Goal: Task Accomplishment & Management: Use online tool/utility

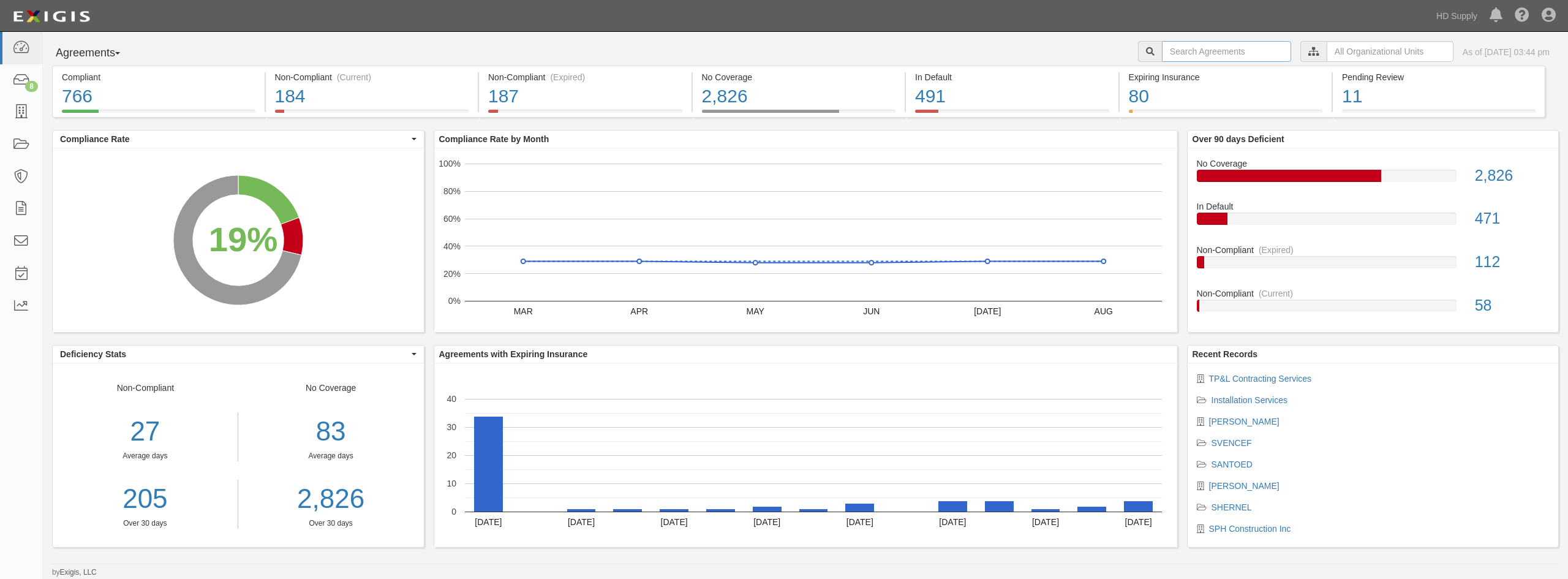
click at [1232, 49] on input "text" at bounding box center [1226, 51] width 129 height 21
type input "up to par"
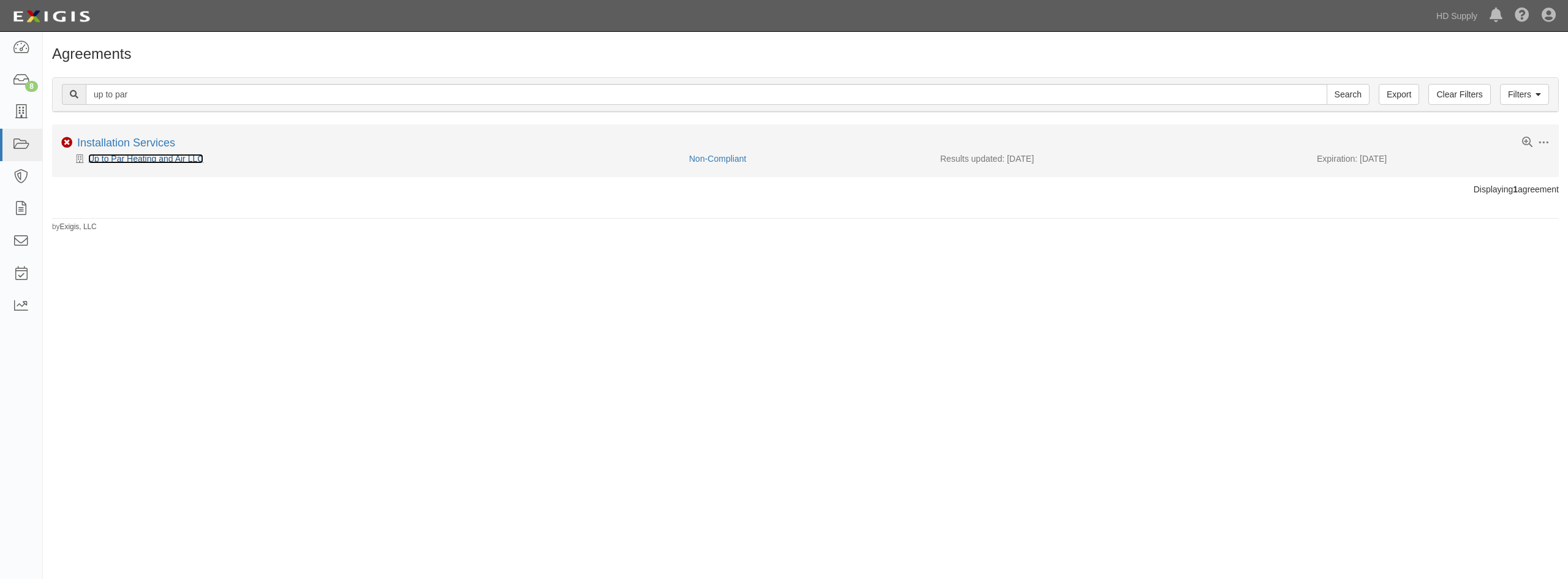
click at [175, 159] on link "Up to Par Heating and Air LLC" at bounding box center [146, 158] width 115 height 10
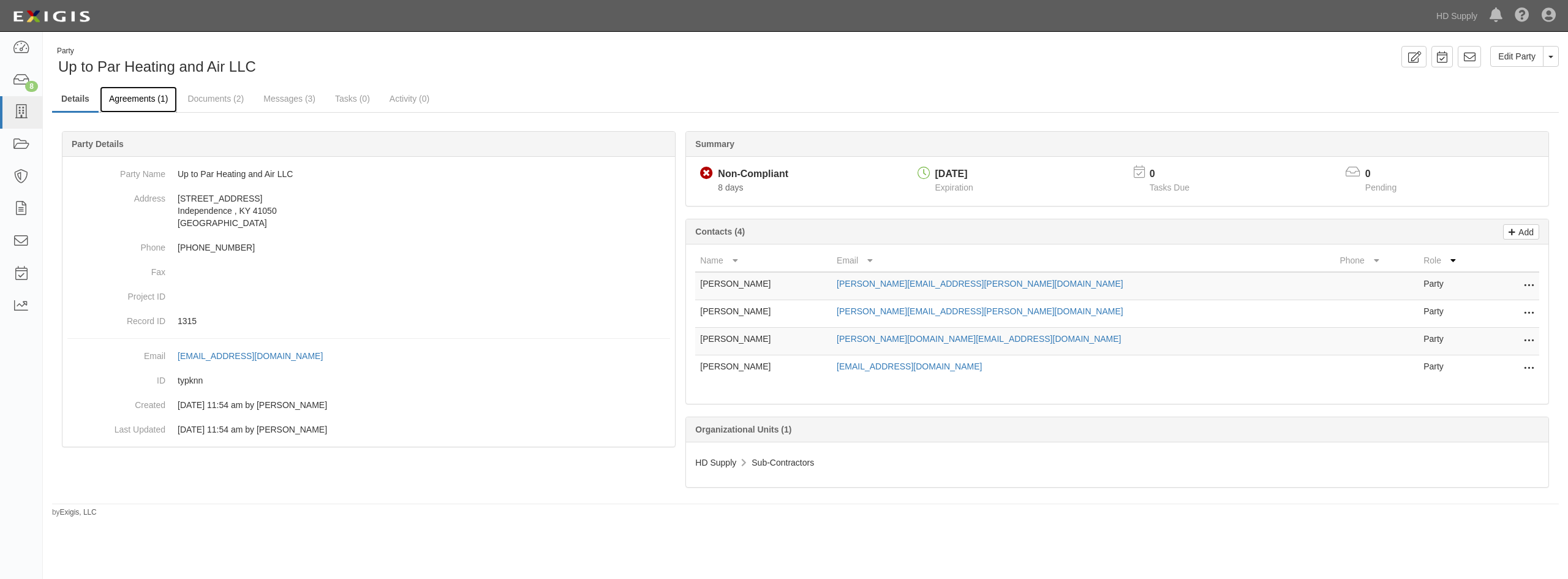
click at [137, 90] on link "Agreements (1)" at bounding box center [138, 100] width 77 height 27
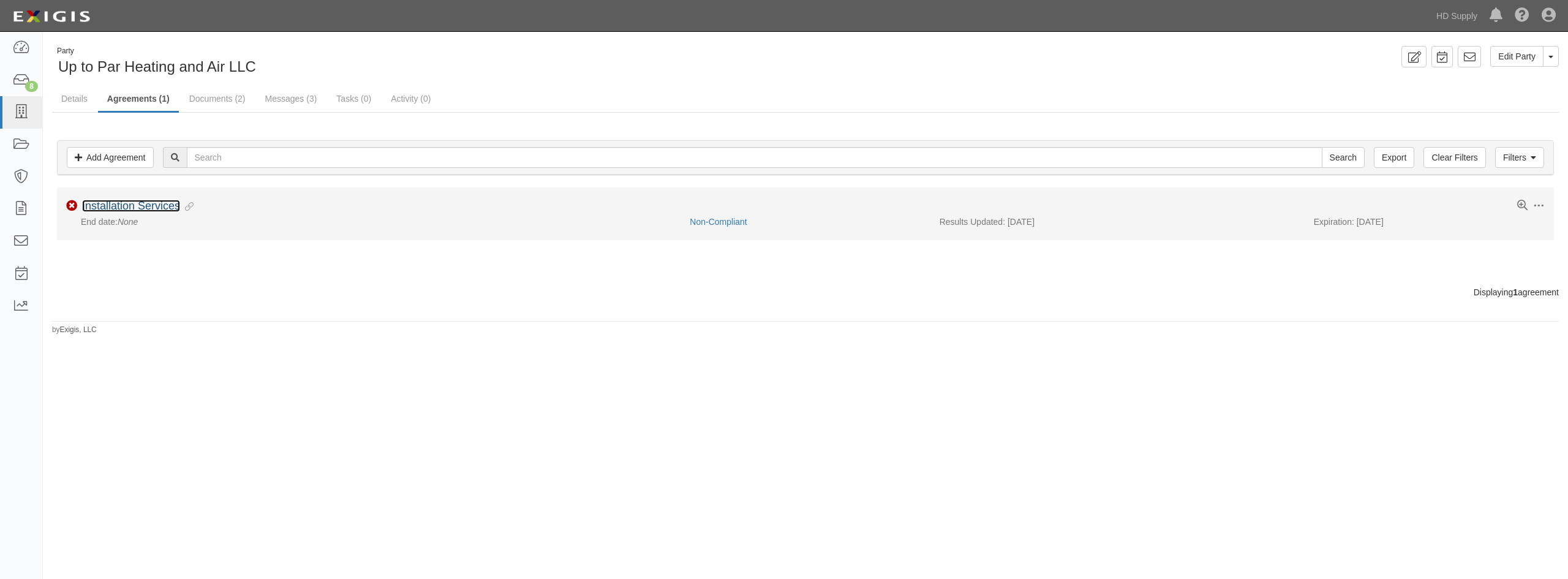
click at [151, 202] on link "Installation Services" at bounding box center [131, 205] width 98 height 12
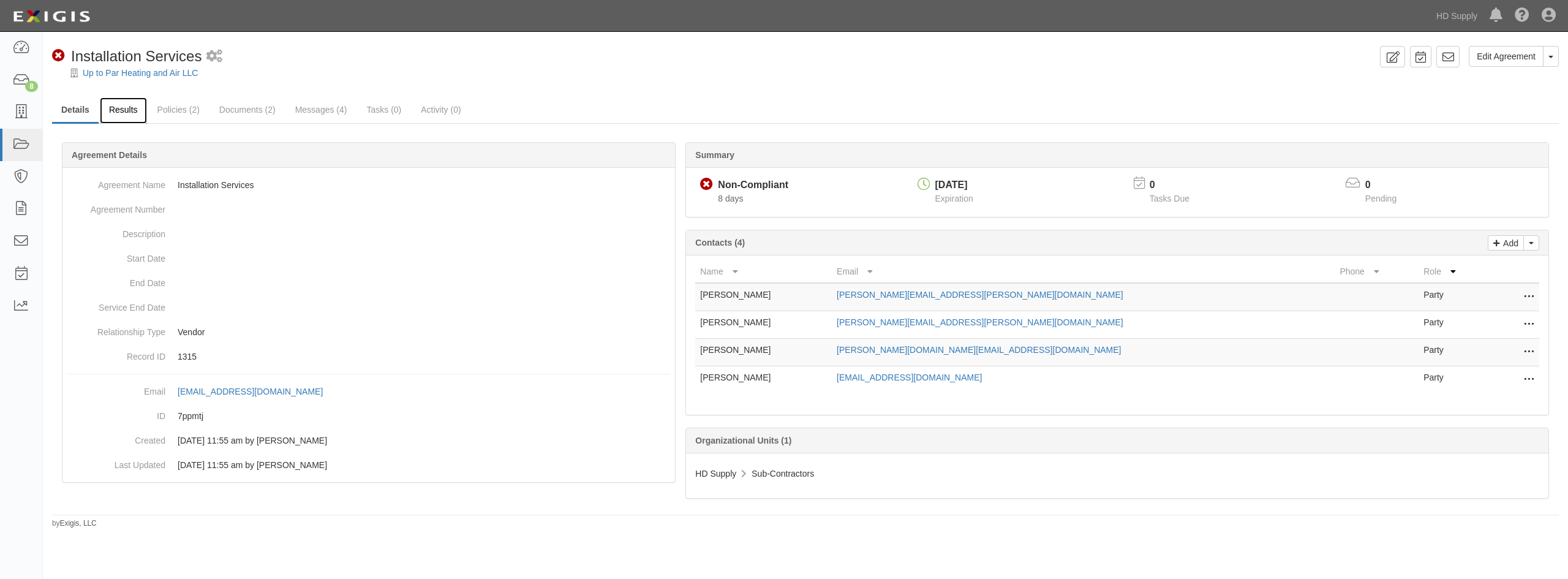
click at [144, 112] on link "Results" at bounding box center [123, 111] width 47 height 27
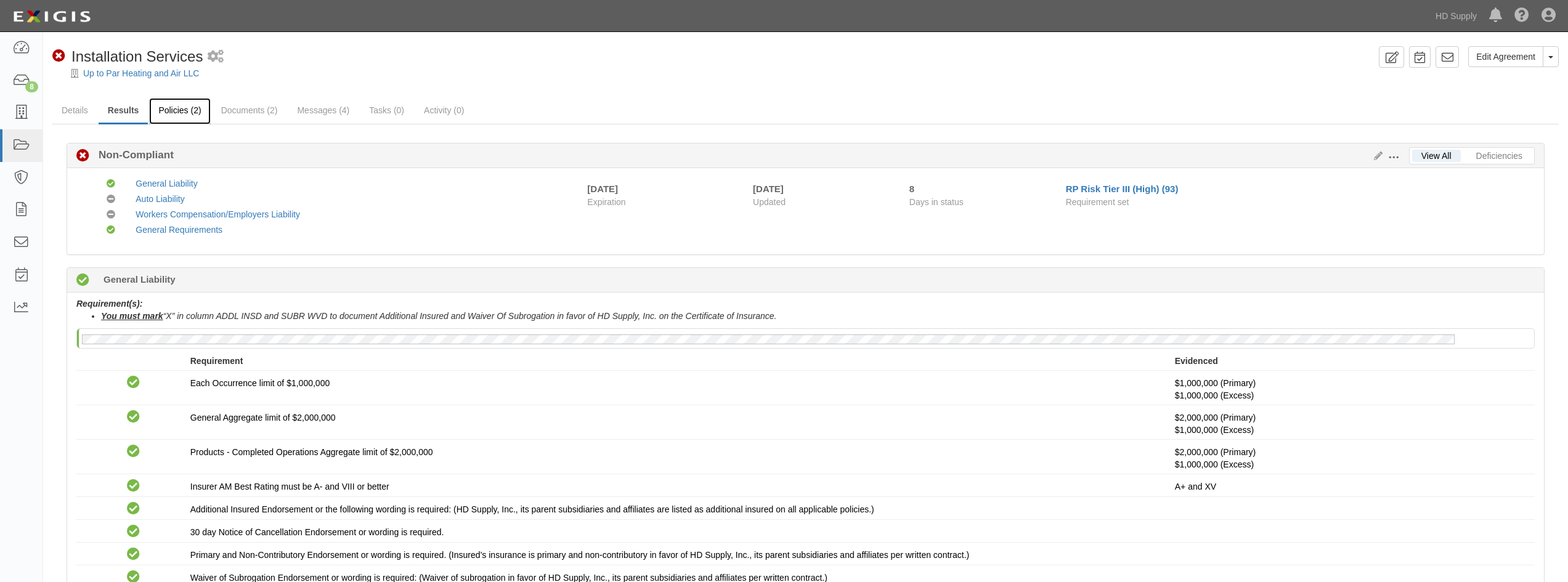
click at [186, 112] on link "Policies (2)" at bounding box center [179, 112] width 61 height 27
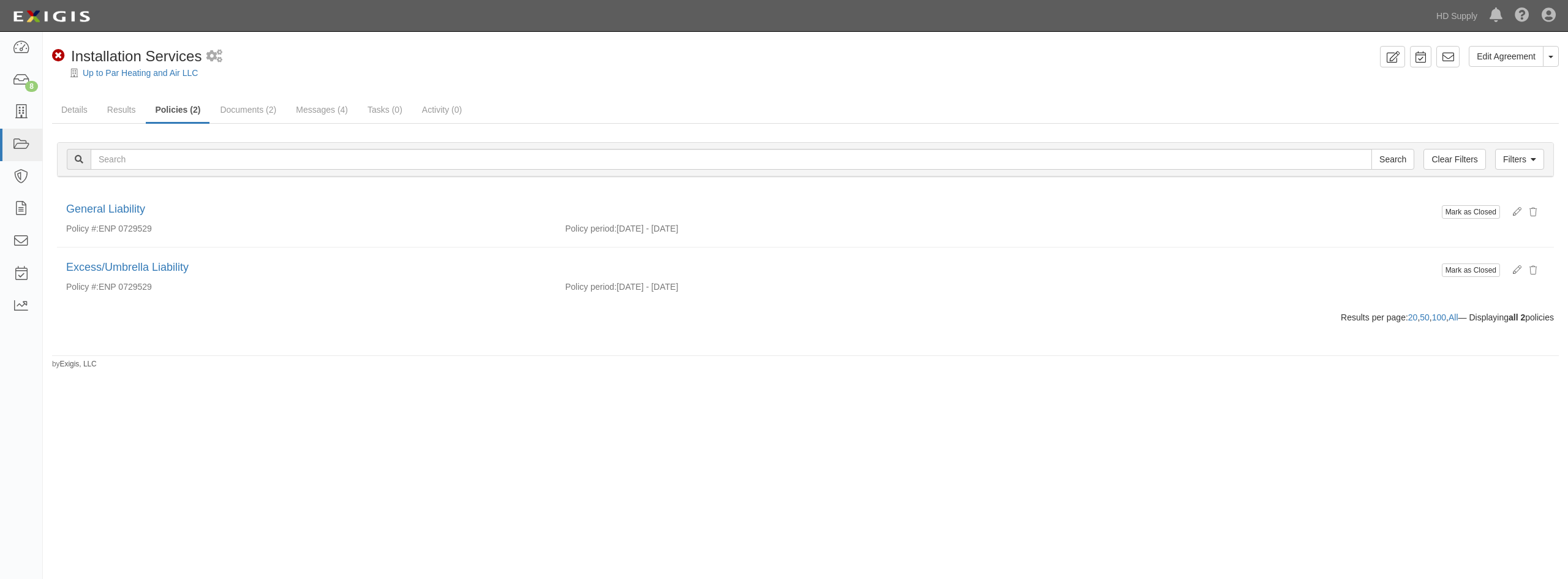
click at [241, 96] on div "Edit Agreement Toggle Agreement Dropdown View Audit Trail Archive Agreement Pla…" at bounding box center [805, 207] width 1525 height 324
click at [246, 115] on link "Documents (2)" at bounding box center [248, 111] width 74 height 27
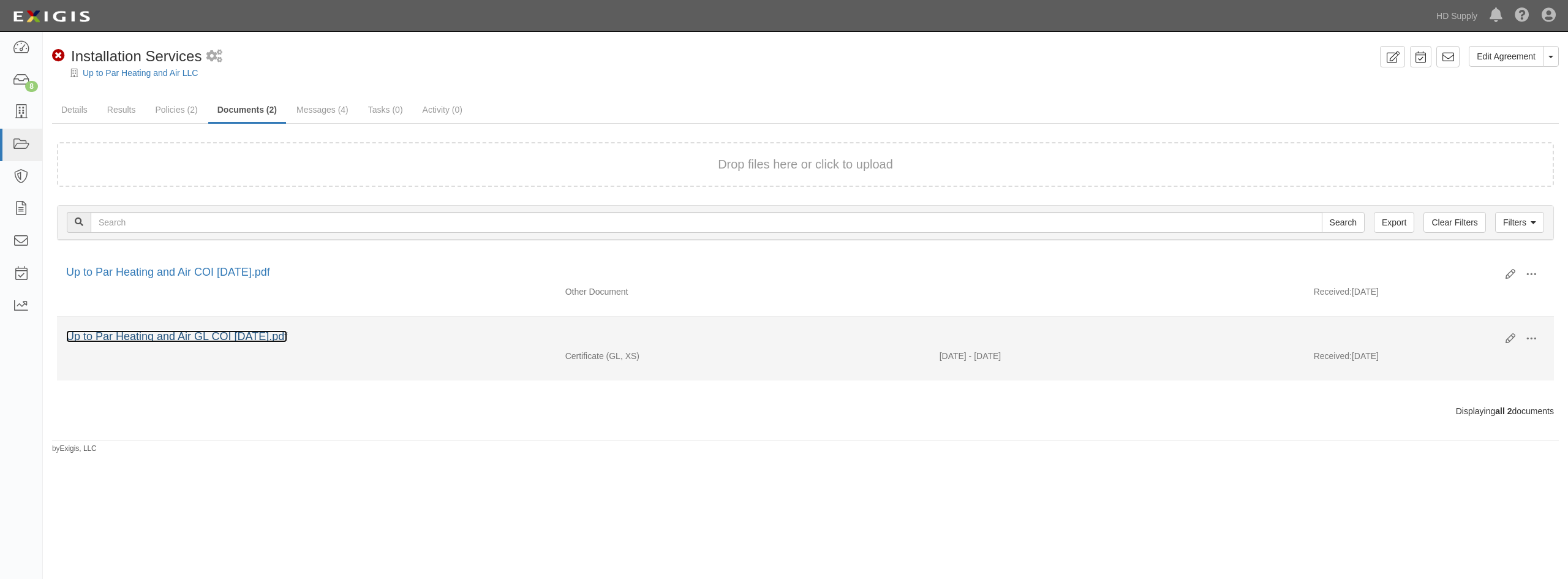
click at [228, 332] on link "Up to Par Heating and Air GL COI [DATE].pdf" at bounding box center [177, 336] width 221 height 12
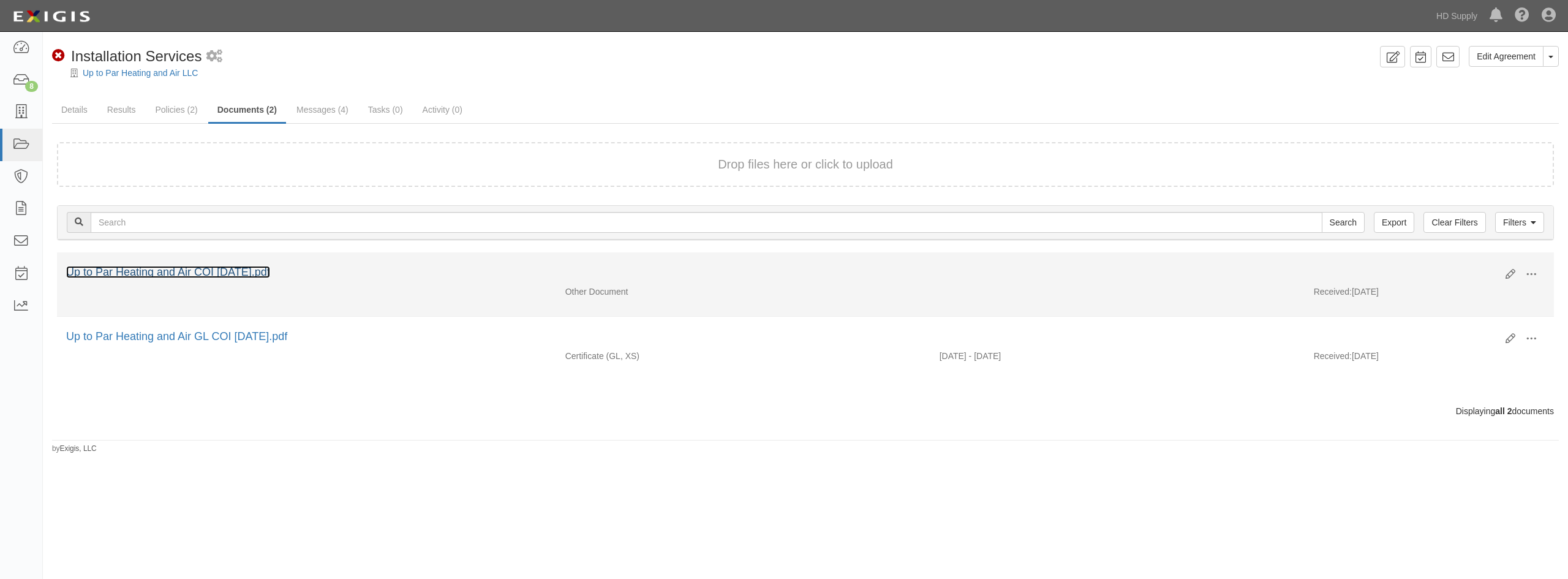
click at [221, 273] on link "Up to Par Heating and Air COI 09.16.2025.pdf" at bounding box center [168, 272] width 204 height 12
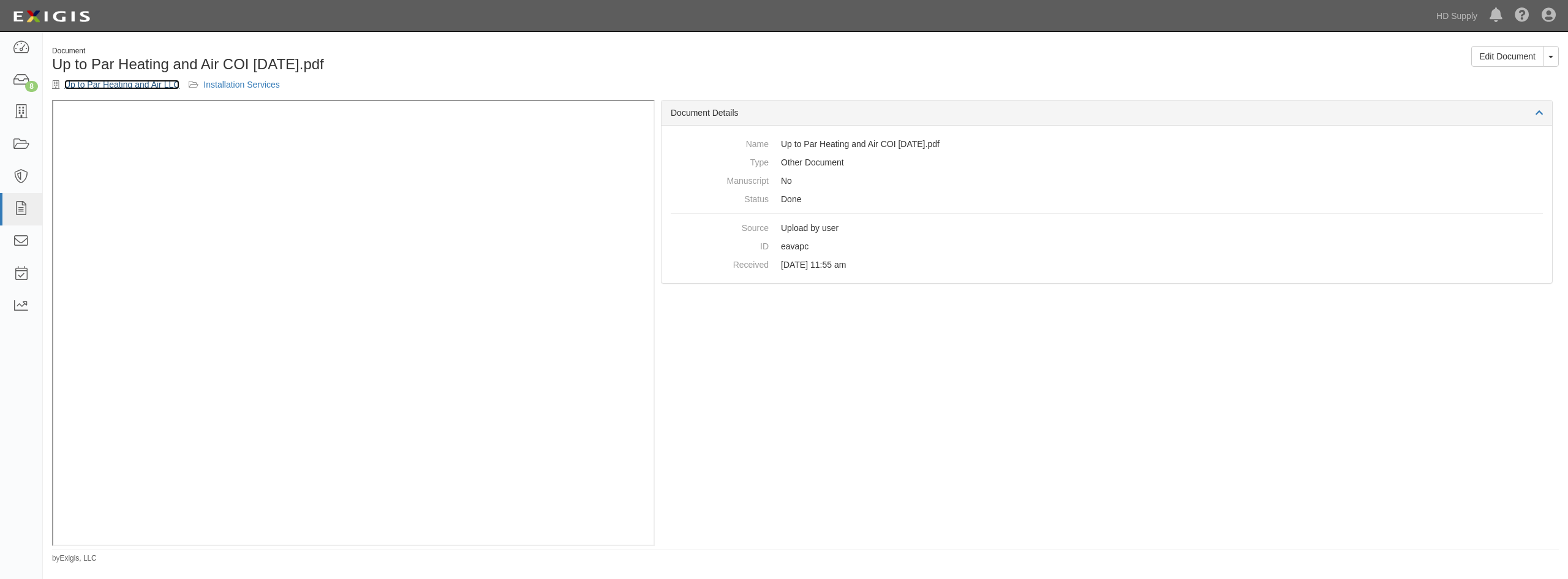
click at [147, 82] on link "Up to Par Heating and Air LLC" at bounding box center [122, 84] width 115 height 10
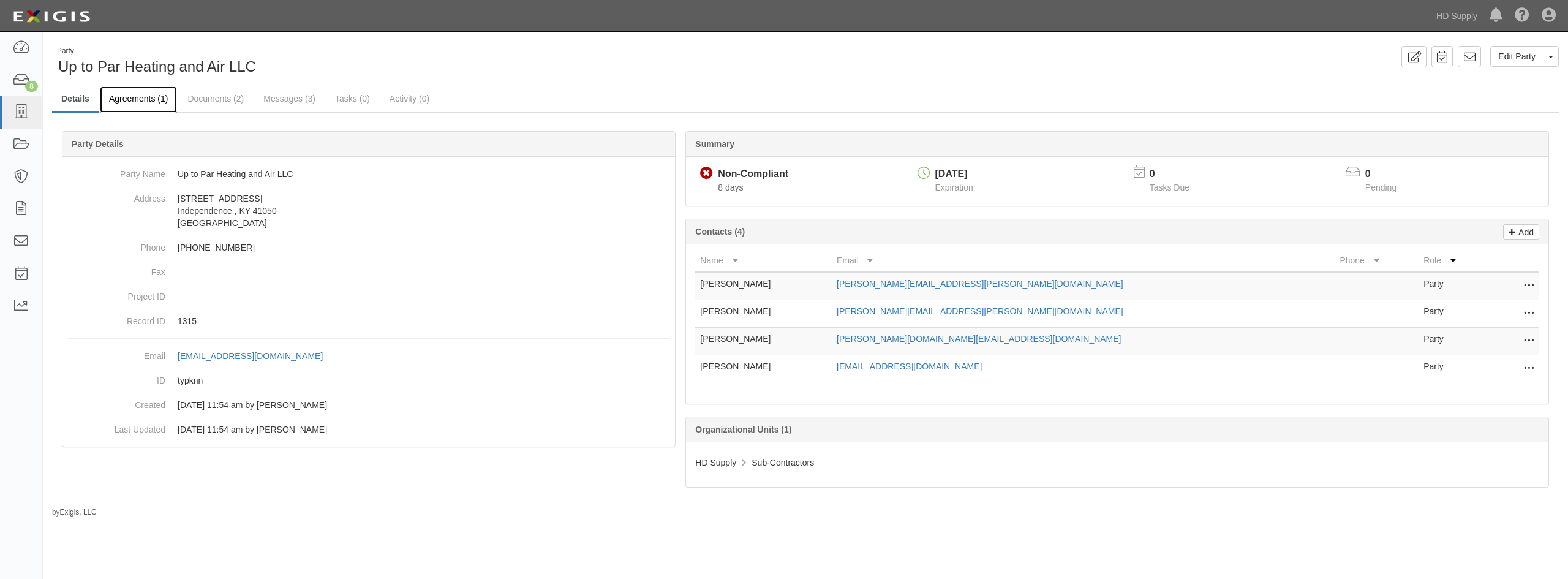
click at [140, 100] on link "Agreements (1)" at bounding box center [138, 100] width 77 height 27
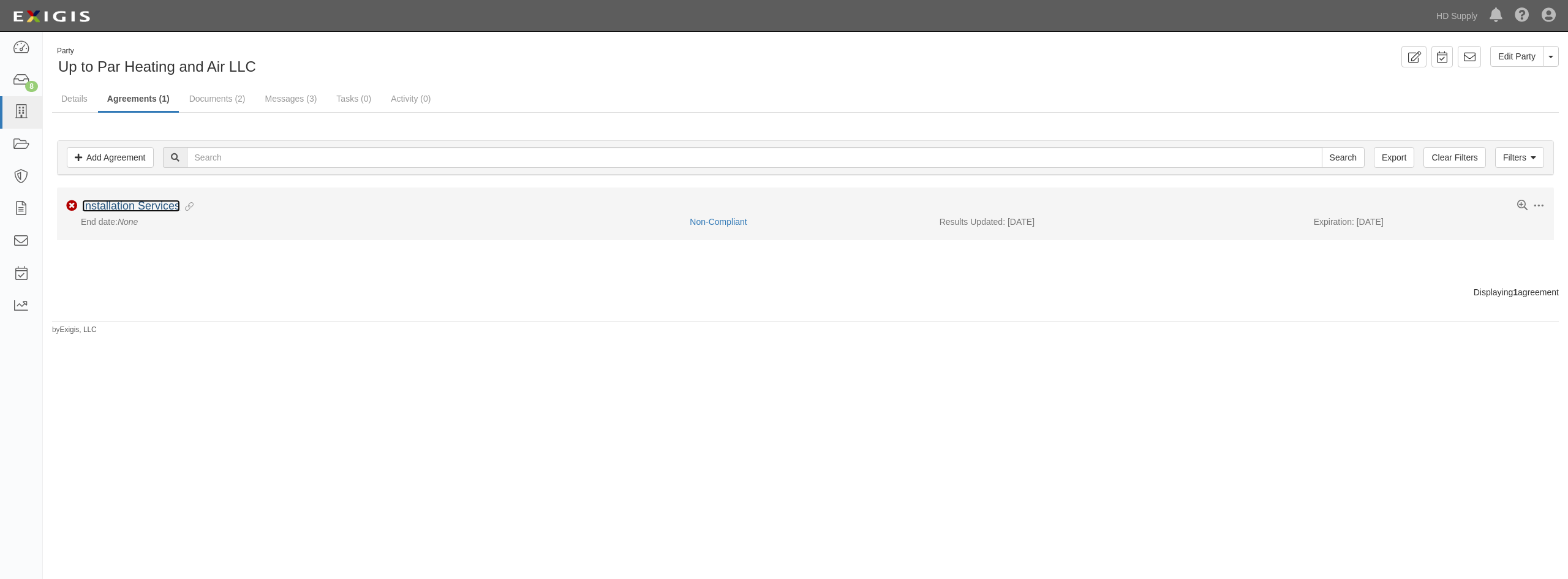
click at [135, 203] on link "Installation Services" at bounding box center [131, 205] width 98 height 12
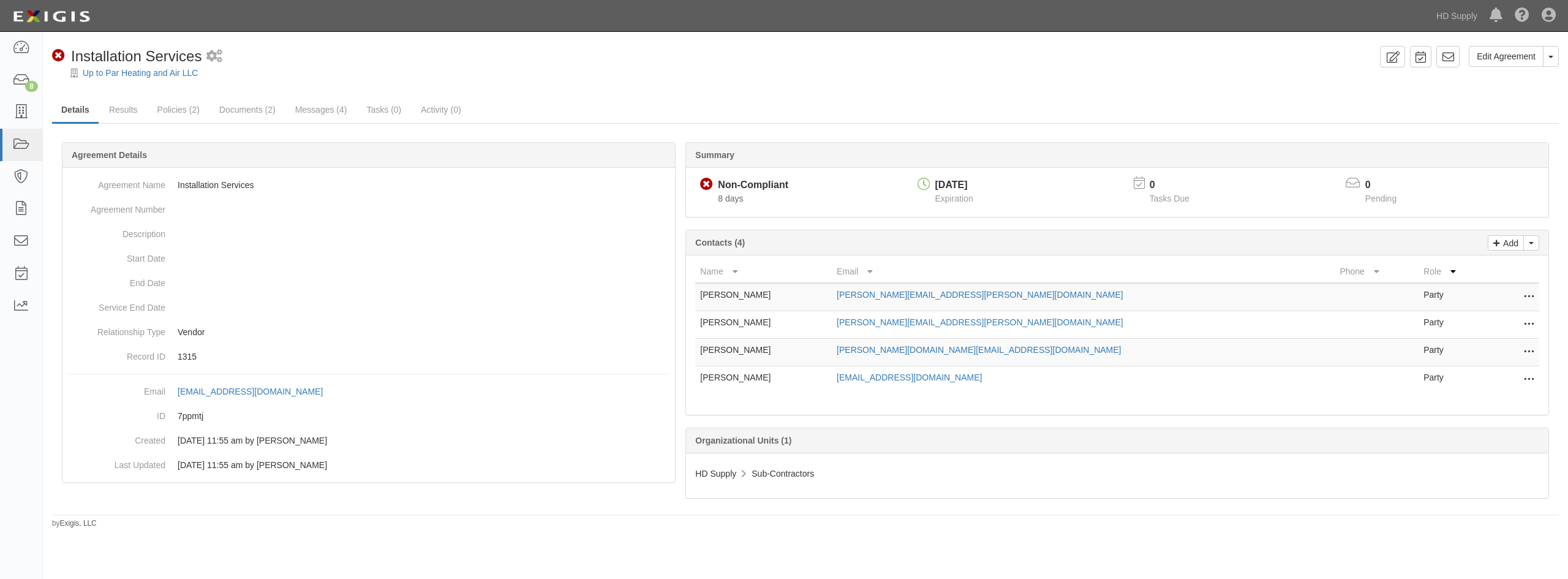
click at [144, 130] on div "Summary Non-Compliant Non-Compliant 8 days [DATE] Expiration 0 Tasks Due 0 Pend…" at bounding box center [805, 142] width 1506 height 37
click at [142, 121] on link "Results" at bounding box center [123, 111] width 47 height 27
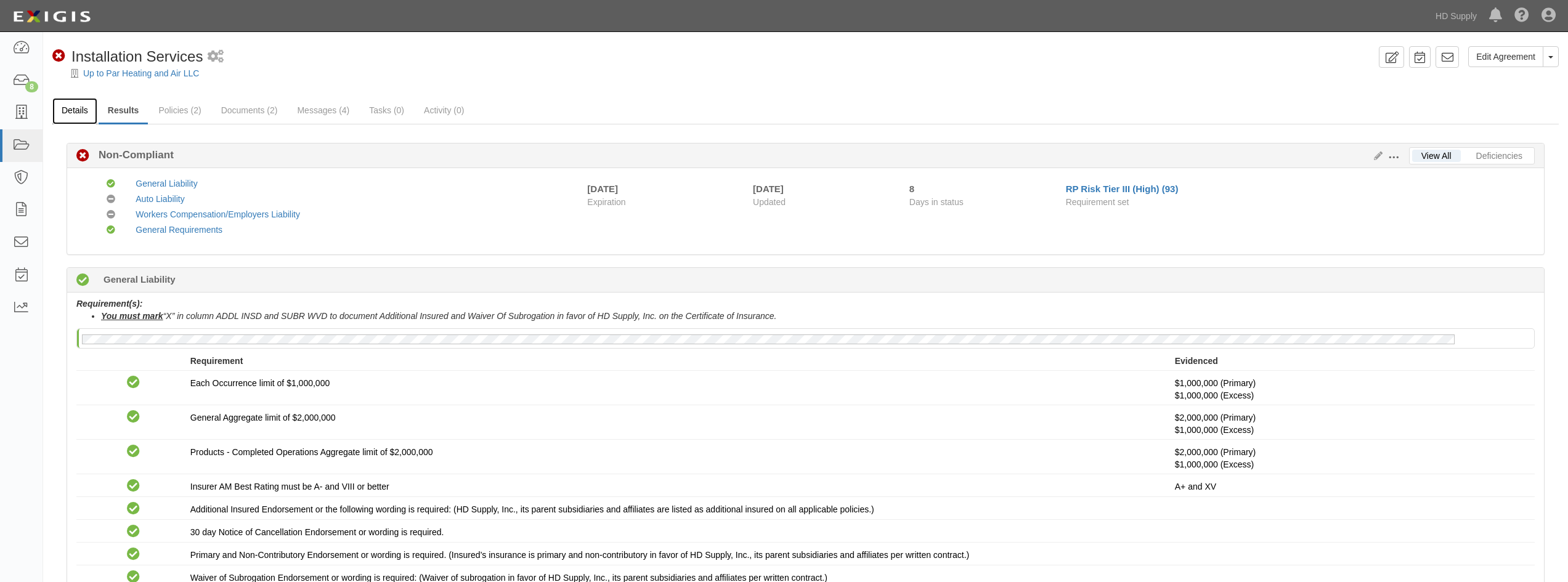
click at [70, 112] on link "Details" at bounding box center [74, 112] width 45 height 27
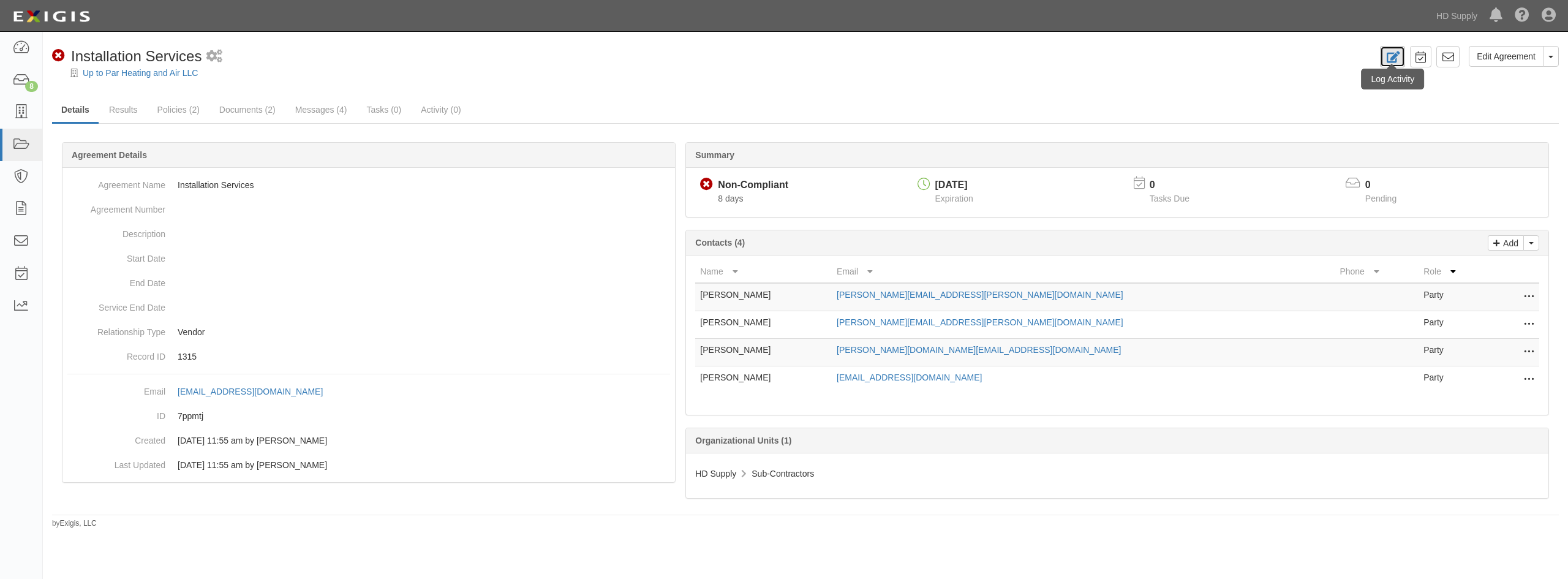
click at [1399, 60] on icon at bounding box center [1392, 57] width 14 height 12
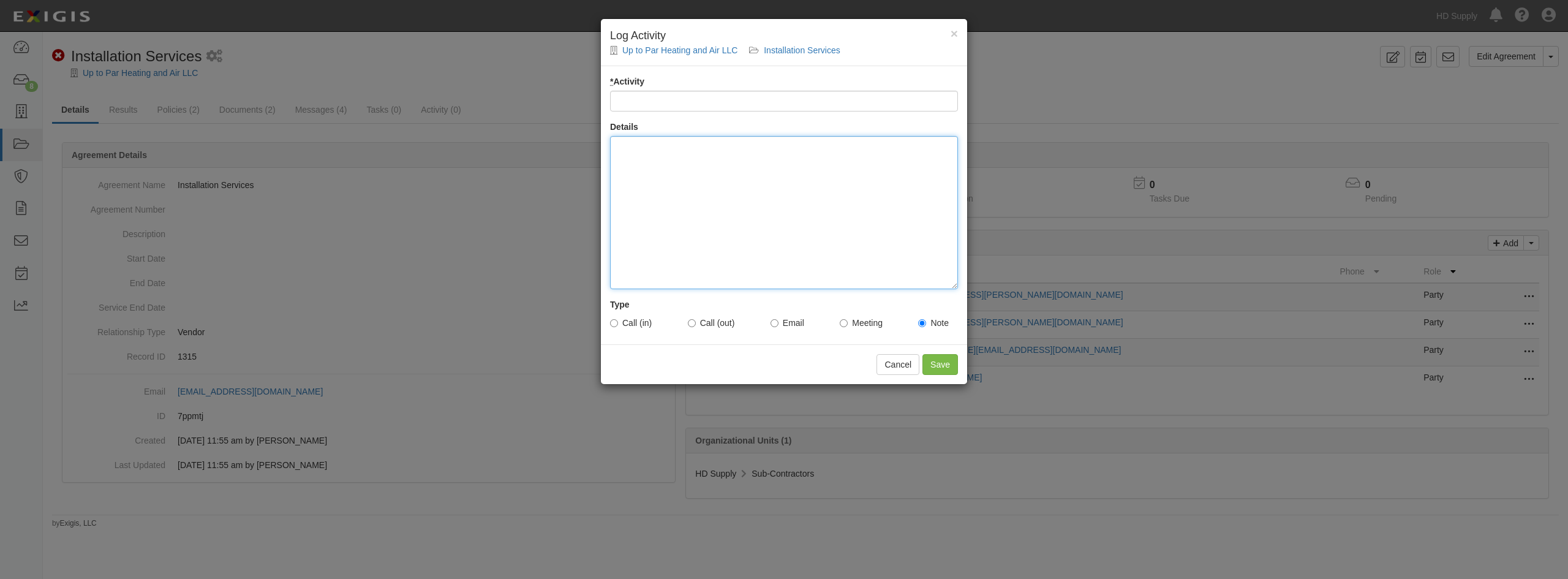
click at [729, 220] on div at bounding box center [784, 213] width 348 height 153
click at [627, 148] on div "INsured called in to ask what he still need to submit" at bounding box center [784, 213] width 348 height 153
click at [880, 367] on button "Cancel" at bounding box center [898, 364] width 43 height 21
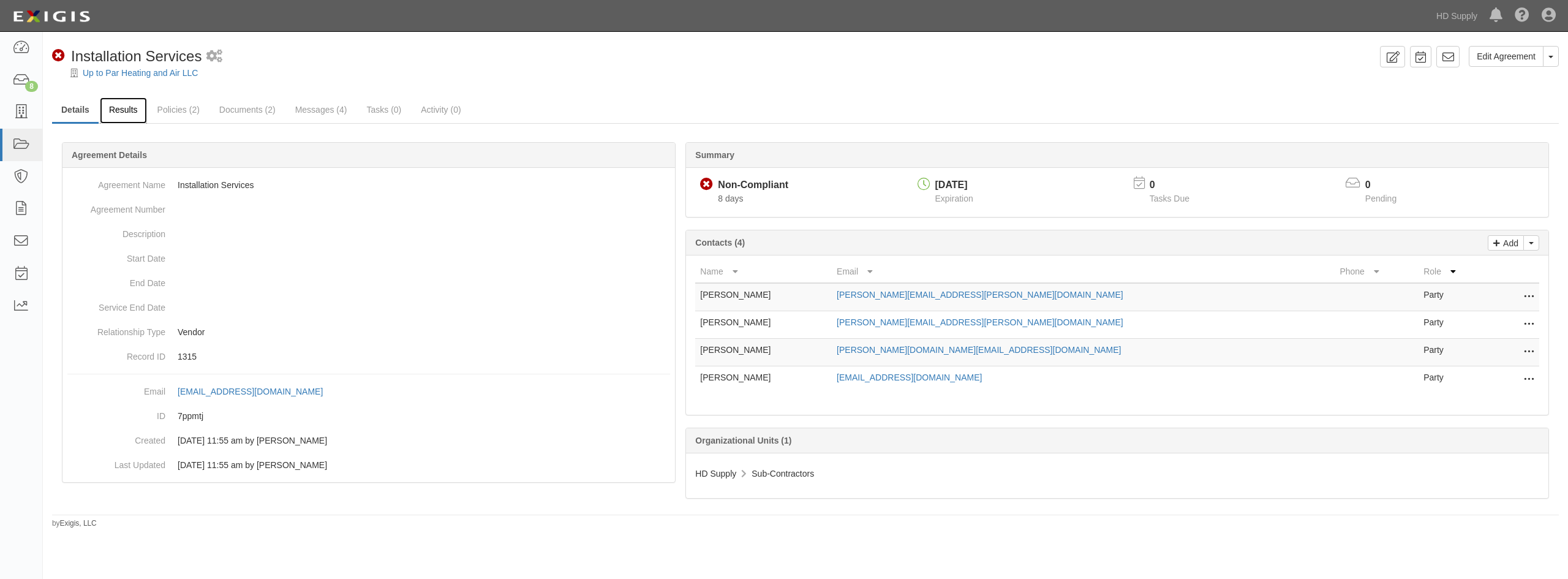
click at [118, 122] on link "Results" at bounding box center [123, 111] width 47 height 27
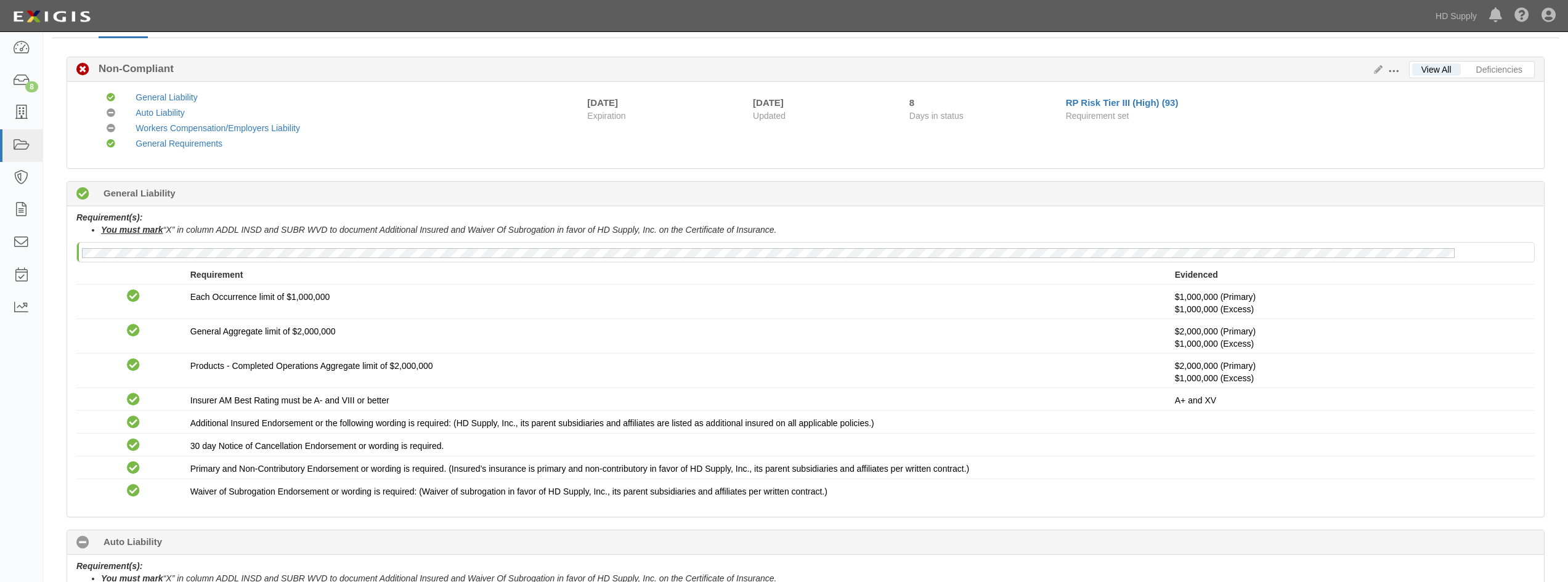
scroll to position [233, 0]
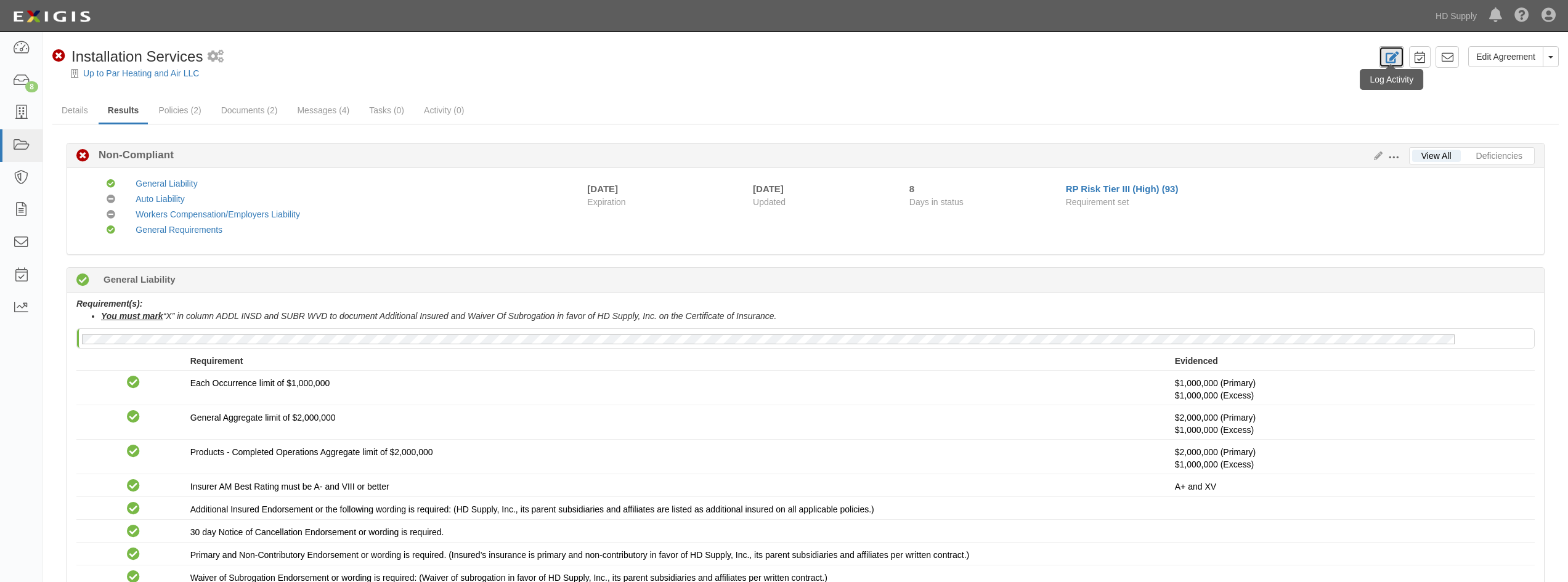
click at [1381, 58] on link at bounding box center [1392, 57] width 25 height 21
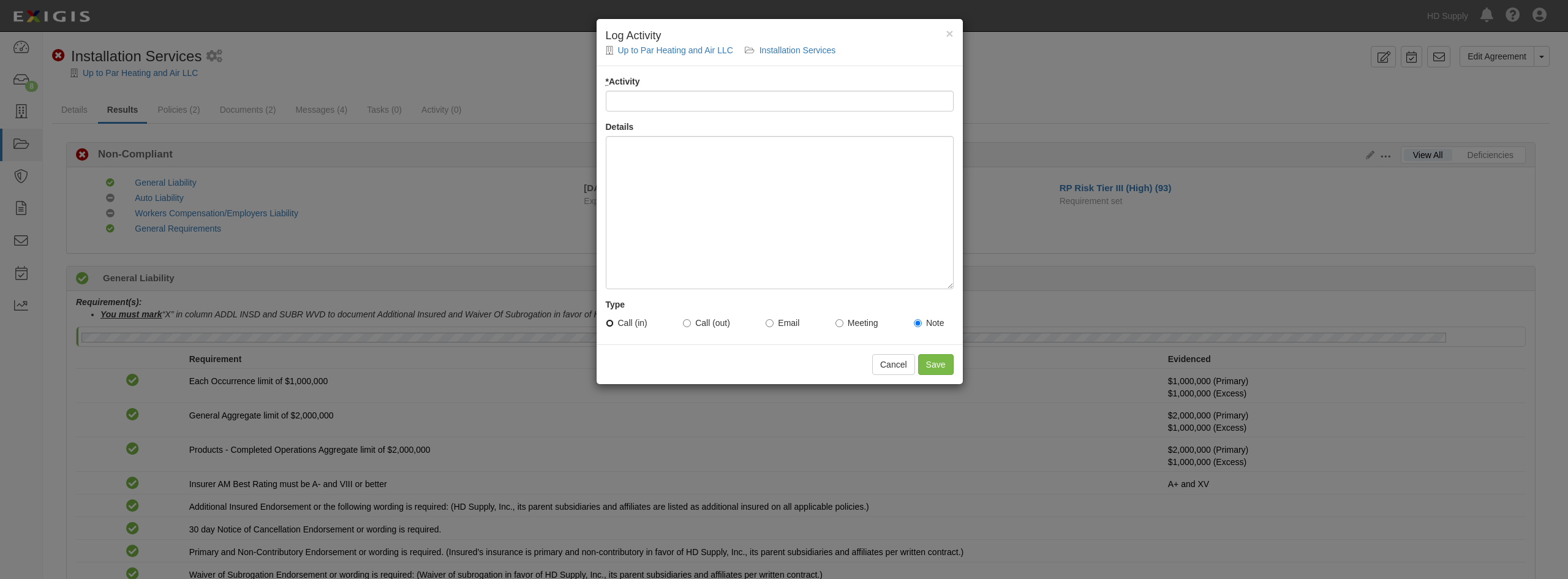
click at [606, 324] on input "Call (in)" at bounding box center [610, 323] width 8 height 8
radio input "true"
click at [648, 162] on div at bounding box center [780, 213] width 348 height 153
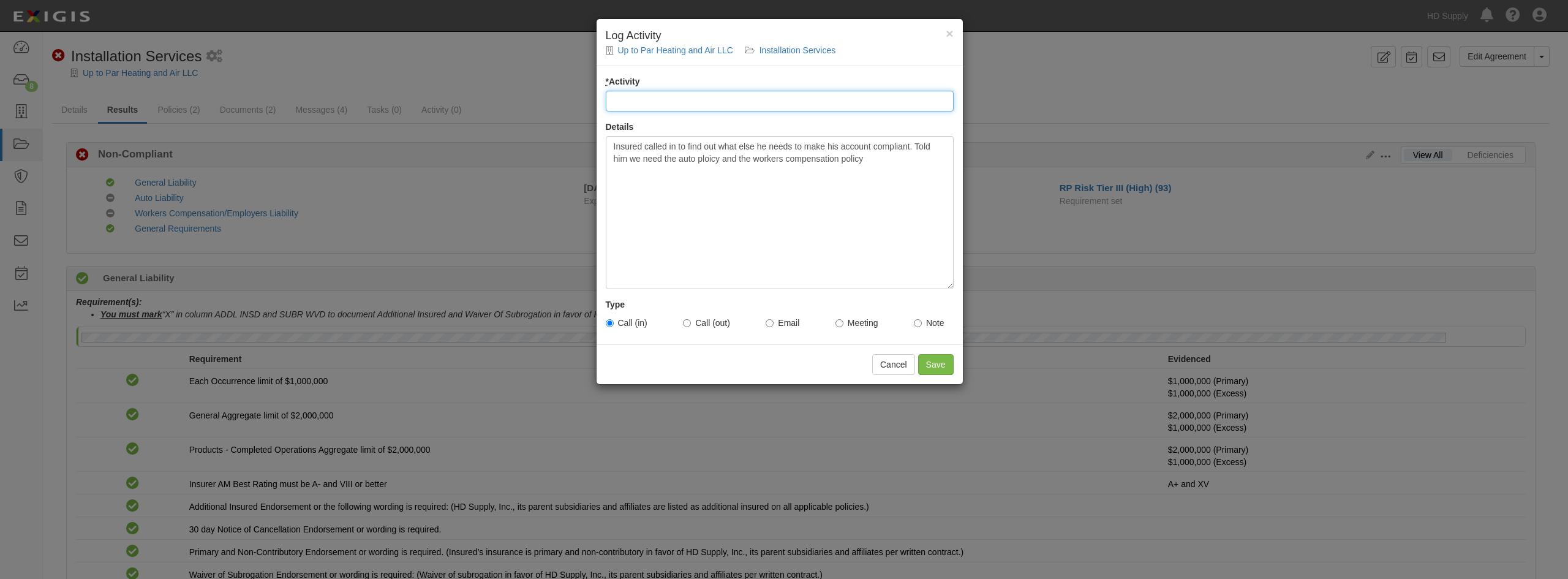
click at [634, 98] on input "* Activity" at bounding box center [780, 100] width 348 height 21
type input "Non-Compliant Inquiry"
click at [940, 370] on input "Save" at bounding box center [935, 364] width 35 height 21
